Goal: Information Seeking & Learning: Learn about a topic

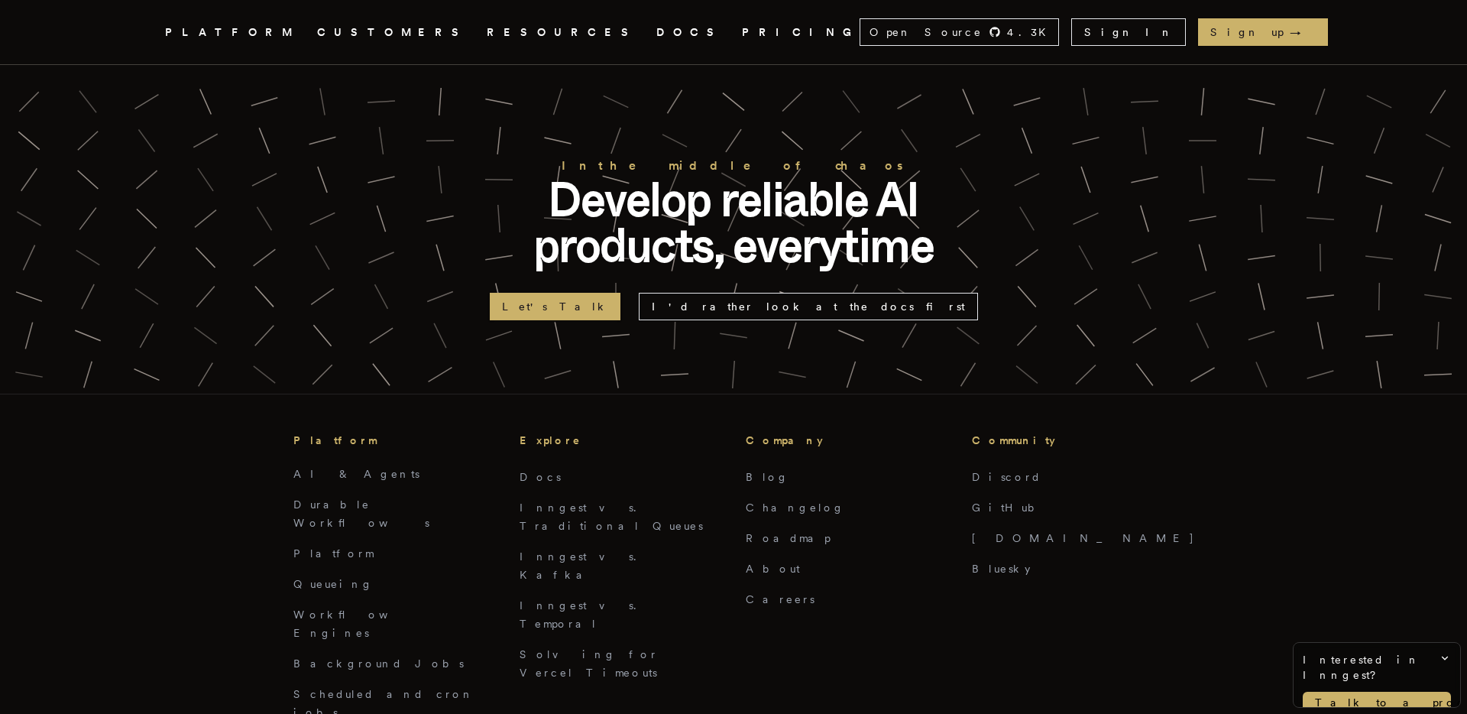
scroll to position [3697, 0]
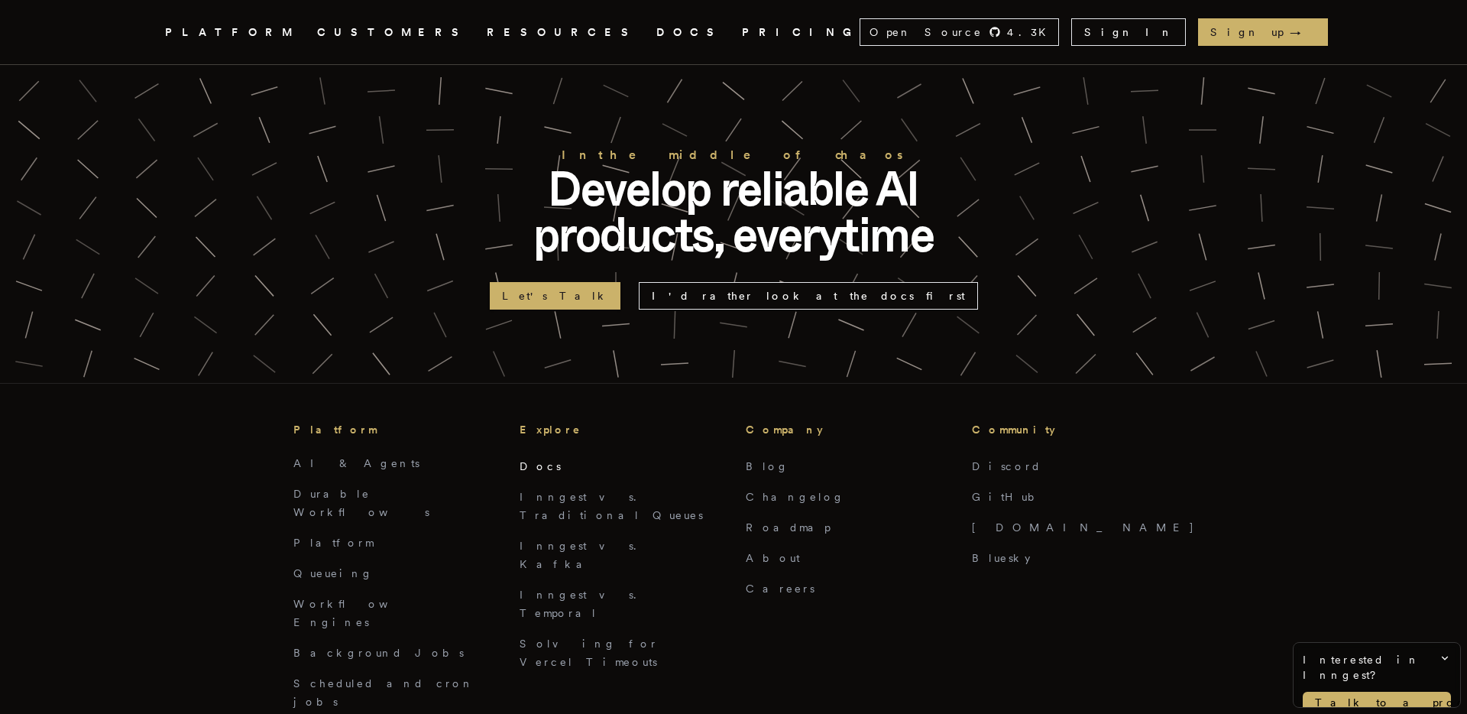
click at [530, 460] on link "Docs" at bounding box center [540, 466] width 41 height 12
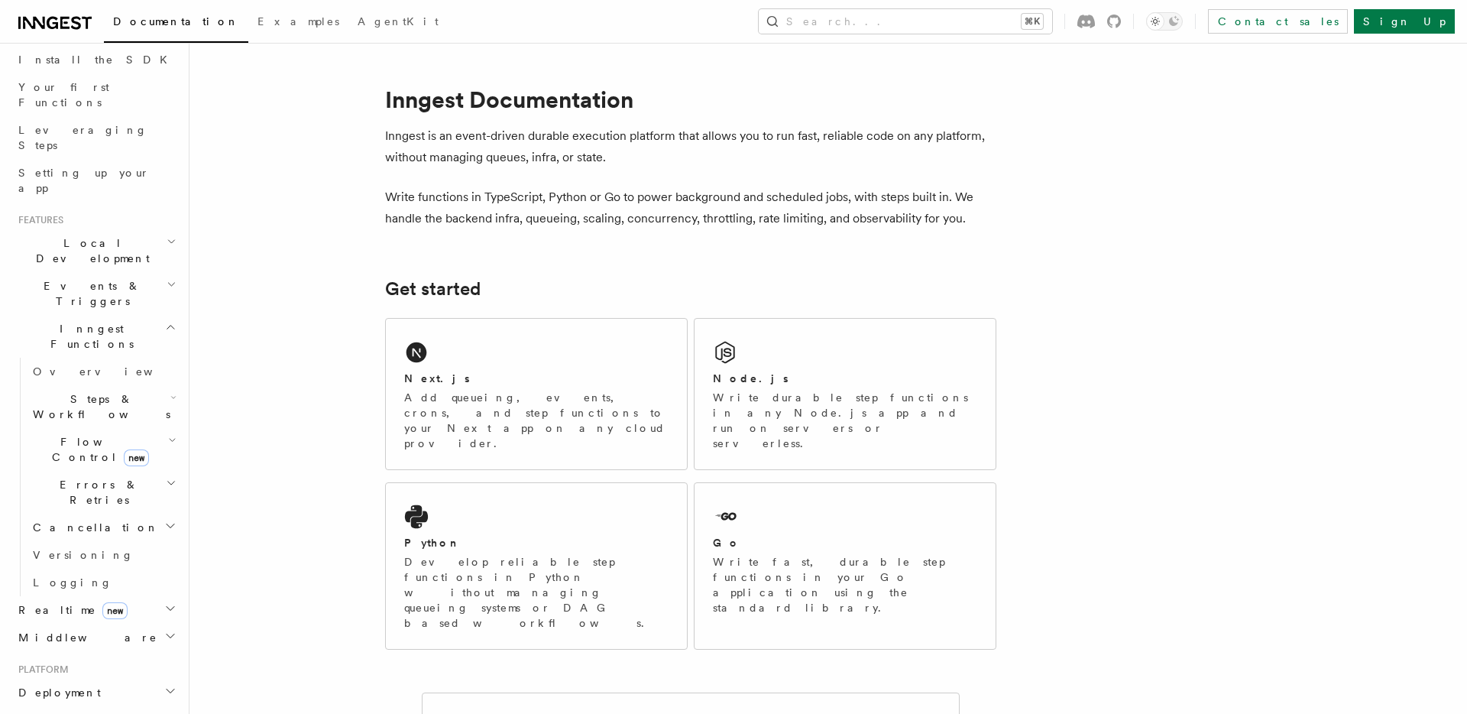
scroll to position [175, 0]
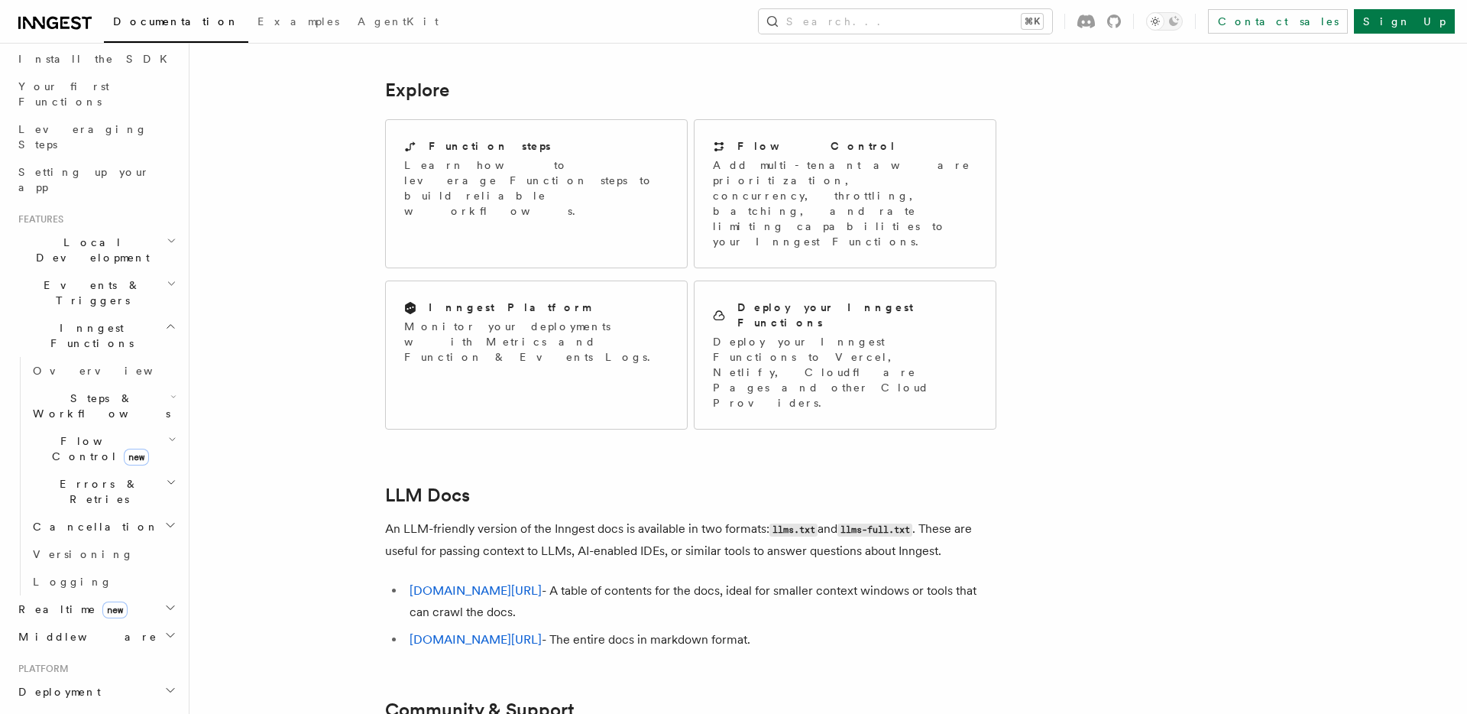
scroll to position [1201, 0]
click at [358, 360] on article "Inngest Documentation Inngest is an event-driven durable execution platform tha…" at bounding box center [788, 6] width 1149 height 2281
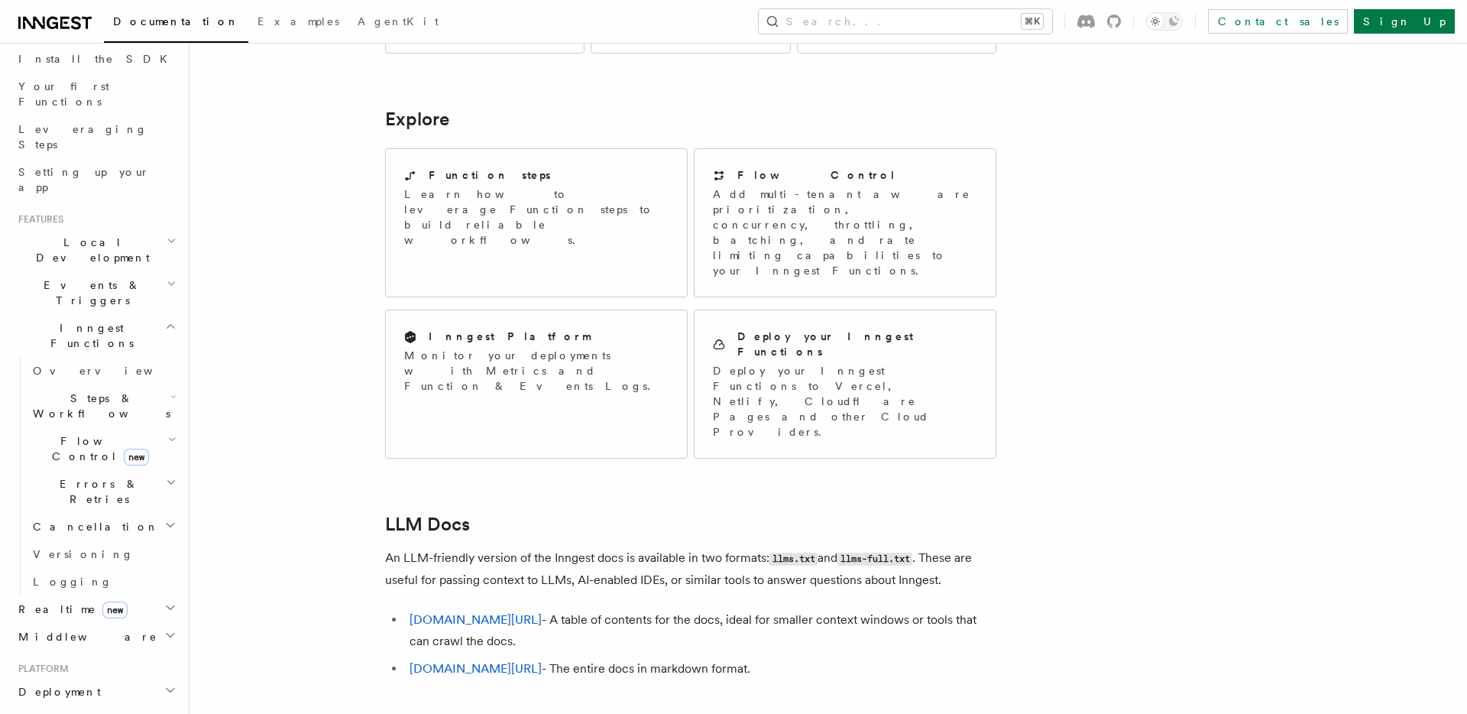
click at [167, 519] on icon "button" at bounding box center [170, 525] width 12 height 12
click at [172, 476] on icon "button" at bounding box center [171, 482] width 11 height 12
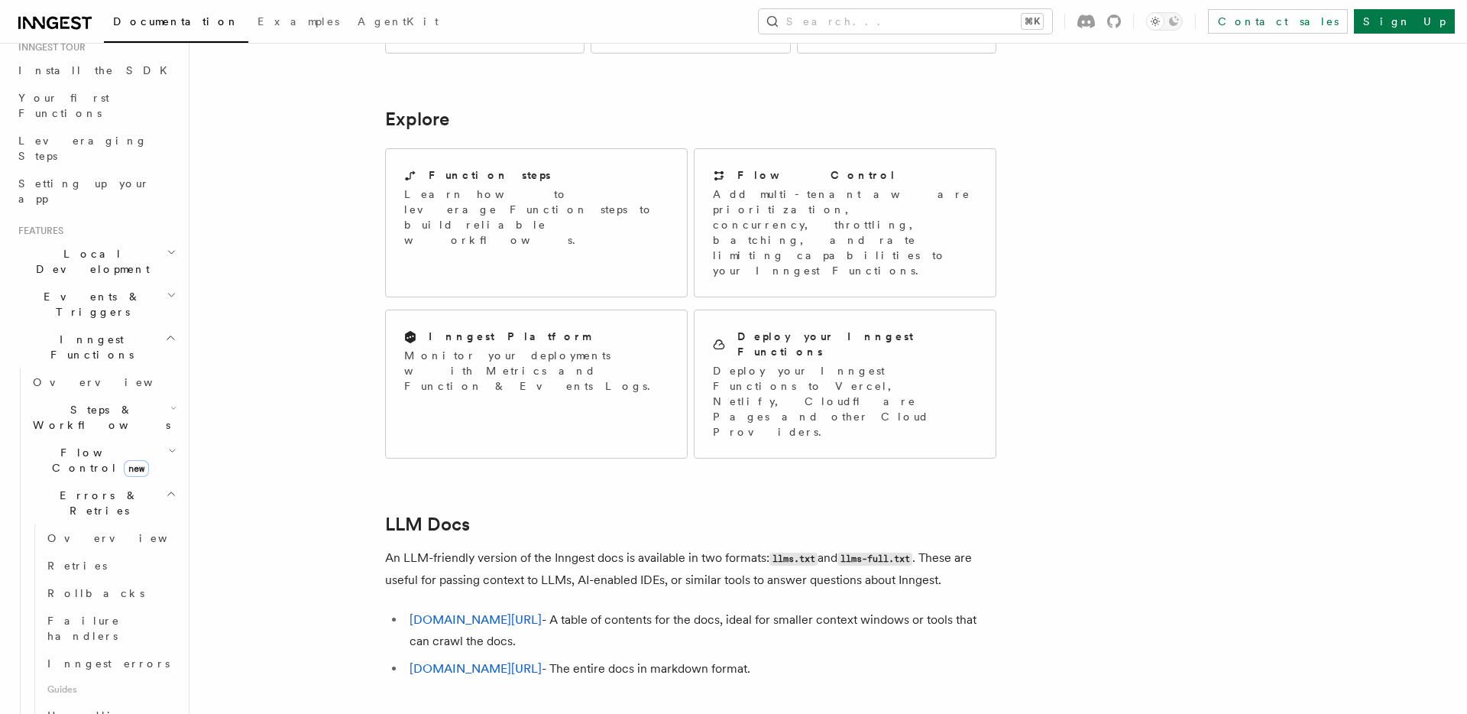
click at [170, 449] on icon "button" at bounding box center [172, 450] width 5 height 3
click at [164, 396] on h2 "Steps & Workflows" at bounding box center [103, 417] width 153 height 43
click at [284, 316] on article "Inngest Documentation Inngest is an event-driven durable execution platform tha…" at bounding box center [788, 32] width 1149 height 2281
